Goal: Book appointment/travel/reservation

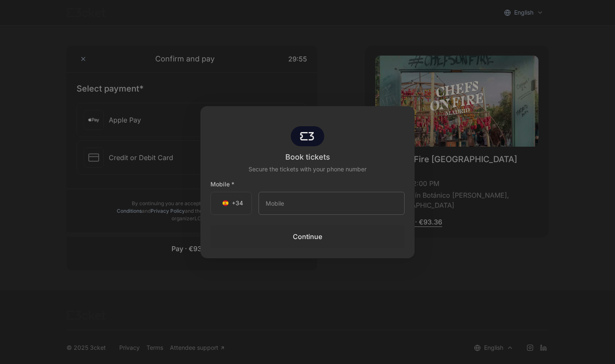
click at [275, 207] on input "tel" at bounding box center [331, 203] width 146 height 23
type input "65"
type input "653 08 28 29"
click at [308, 235] on button "Continue" at bounding box center [307, 236] width 194 height 23
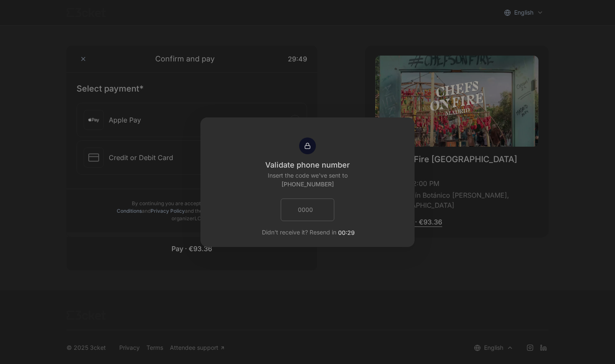
click at [308, 212] on input "text" at bounding box center [308, 210] width 54 height 23
type input "4835"
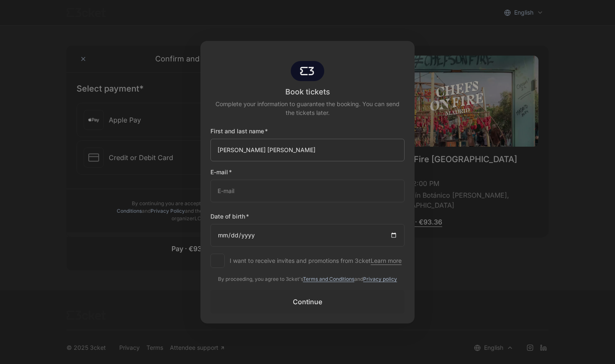
type input "Jaime alonso pineda moreno"
type input "sara.isabel"
type input "sara.isabel.mm1003@gmail.com"
click at [224, 229] on input "Date of birth" at bounding box center [307, 235] width 194 height 23
click at [294, 231] on input "Date of birth" at bounding box center [307, 235] width 194 height 23
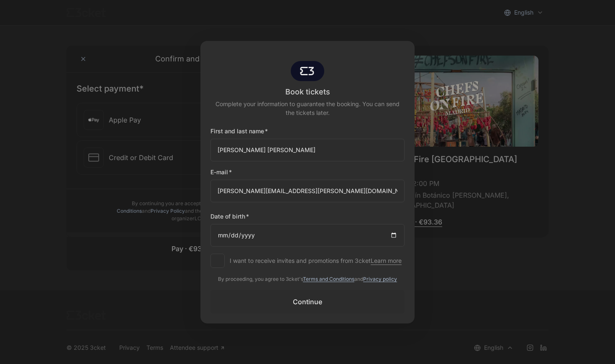
click at [288, 249] on div "First and last name Jaime alonso pineda moreno E-mail sara.isabel.mm1003@gmail.…" at bounding box center [307, 191] width 194 height 148
click at [222, 234] on input "Date of birth" at bounding box center [307, 235] width 194 height 23
click at [230, 232] on input "Date of birth" at bounding box center [307, 235] width 194 height 23
click at [248, 233] on input "Date of birth" at bounding box center [307, 235] width 194 height 23
type input "1988-03-31"
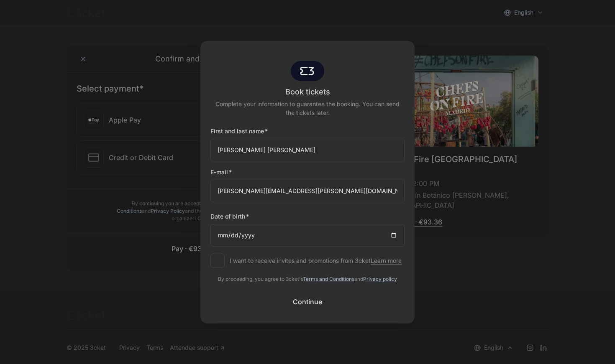
click at [283, 244] on div "First and last name Jaime alonso pineda moreno E-mail sara.isabel.mm1003@gmail.…" at bounding box center [307, 191] width 194 height 148
click at [305, 307] on span "Continue" at bounding box center [307, 302] width 29 height 10
